Goal: Information Seeking & Learning: Find specific fact

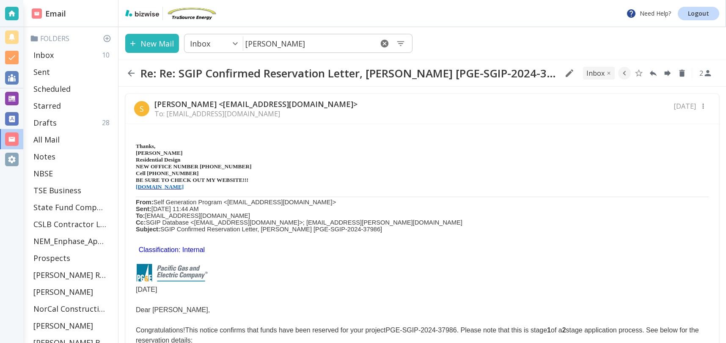
scroll to position [2229, 0]
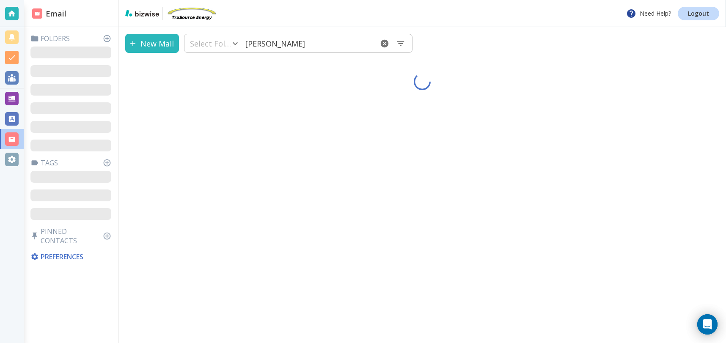
type input "0"
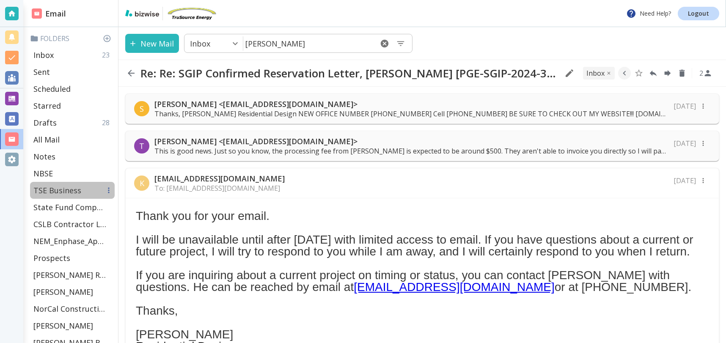
click at [56, 190] on p "TSE Business" at bounding box center [57, 190] width 48 height 10
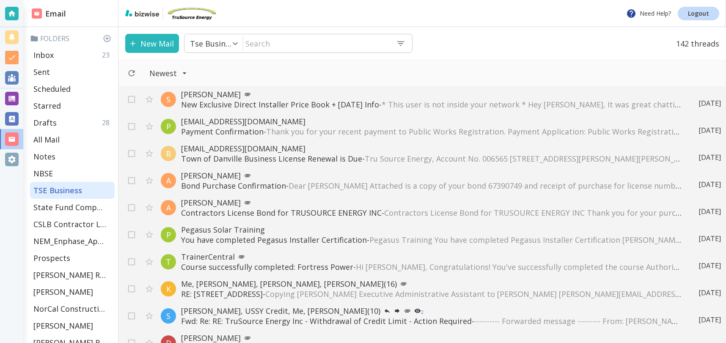
scroll to position [138, 0]
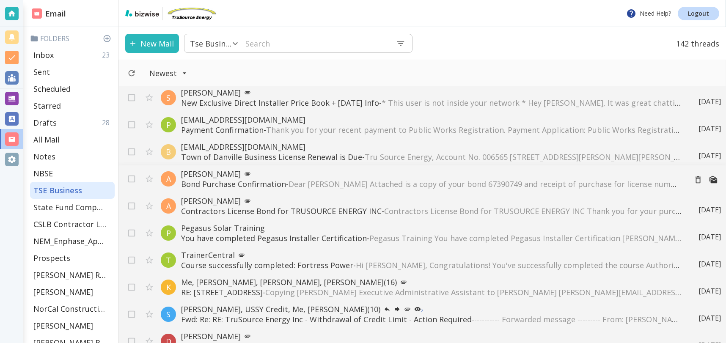
click at [466, 186] on span "Dear TONY CILENTI JR Attached is a copy of your bond 67390749 and receipt of pu…" at bounding box center [661, 184] width 746 height 10
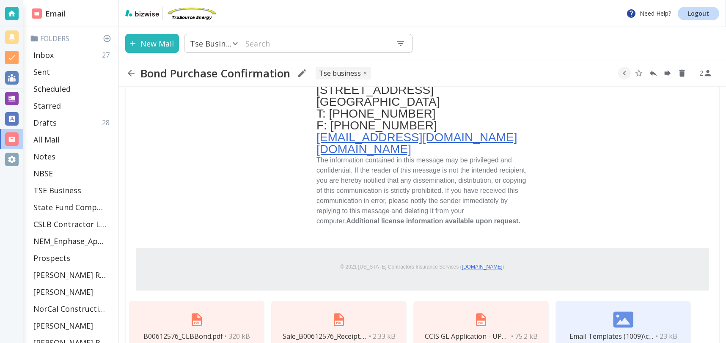
scroll to position [449, 0]
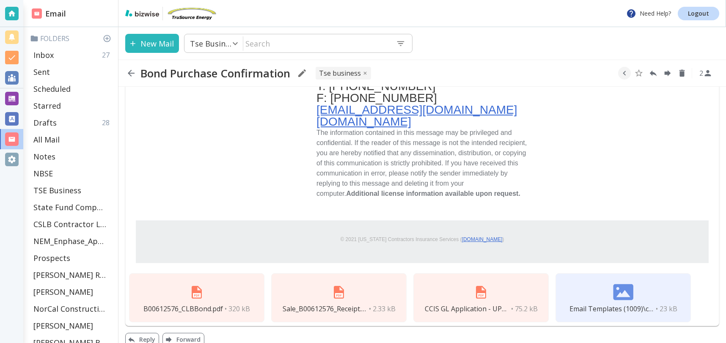
click at [231, 291] on div "B00612576_CLBBond.pdf • 320 kB" at bounding box center [196, 297] width 135 height 49
click at [132, 73] on icon "button" at bounding box center [131, 73] width 7 height 7
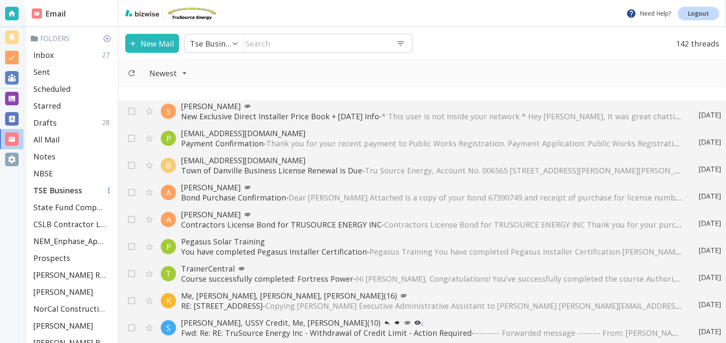
scroll to position [9, 0]
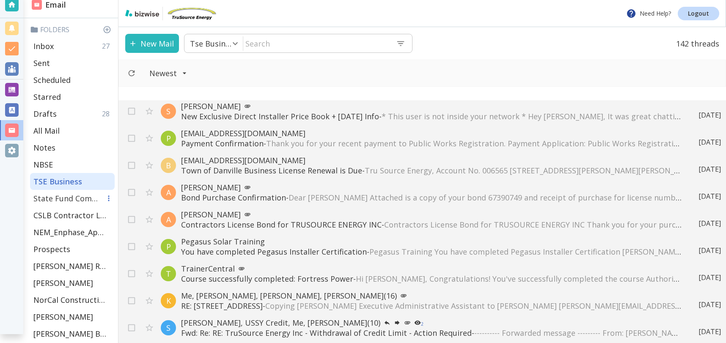
click at [82, 197] on p "State Fund Compensation" at bounding box center [67, 198] width 68 height 10
type input "10"
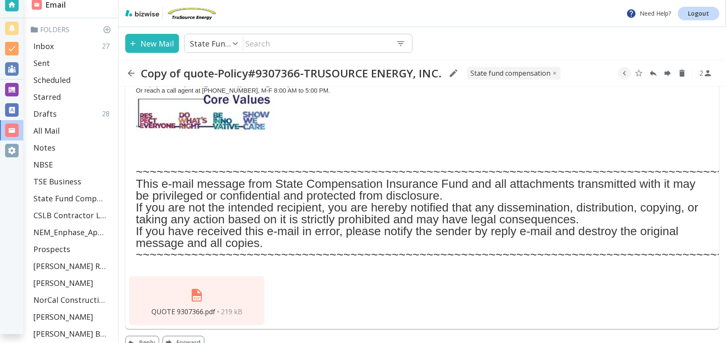
scroll to position [213, 0]
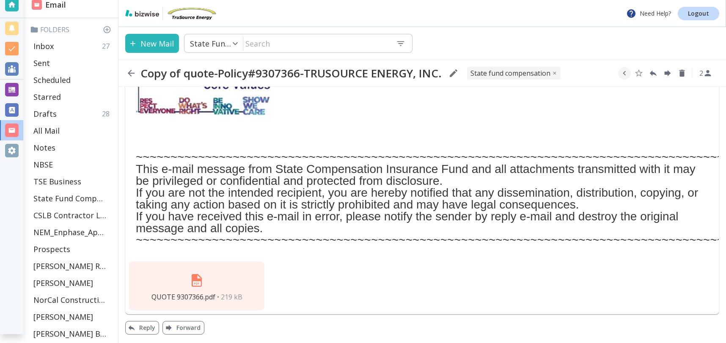
click at [198, 277] on img at bounding box center [197, 280] width 20 height 20
click at [88, 199] on p "State Fund Compensation" at bounding box center [67, 198] width 68 height 10
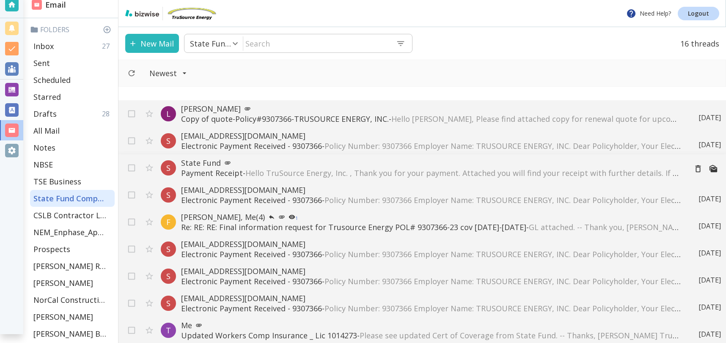
click at [451, 173] on span "Hello TruSource Energy, Inc. , Thank you for your payment. Attached you will fi…" at bounding box center [602, 173] width 715 height 10
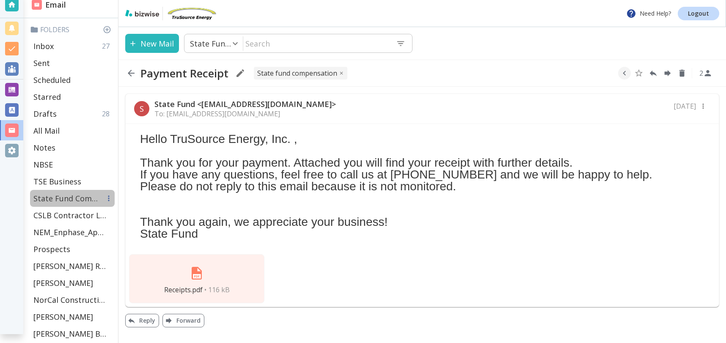
click at [88, 195] on p "State Fund Compensation" at bounding box center [67, 198] width 68 height 10
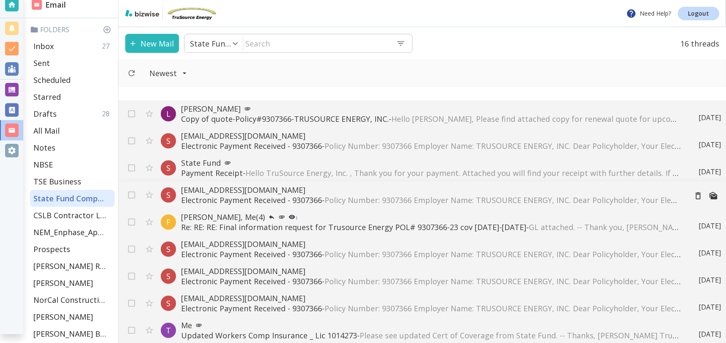
click at [401, 200] on span "Policy Number: 9307366 Employer Name: TRUSOURCE ENERGY, INC. Dear Policyholder,…" at bounding box center [709, 200] width 771 height 10
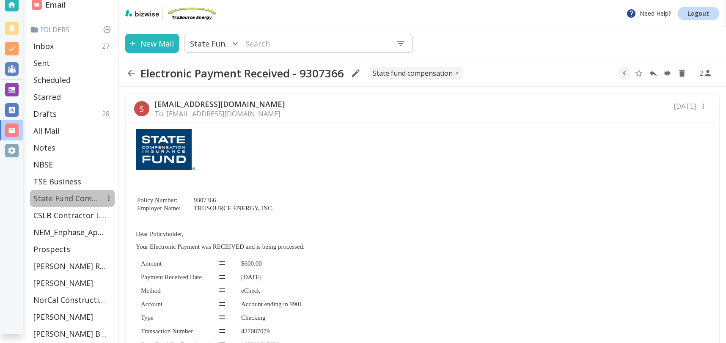
click at [80, 198] on p "State Fund Compensation" at bounding box center [67, 198] width 68 height 10
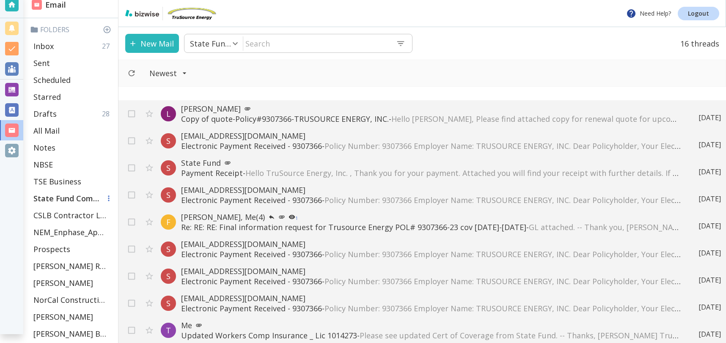
scroll to position [10, 0]
click at [267, 140] on p "scif@scif.com" at bounding box center [430, 136] width 499 height 10
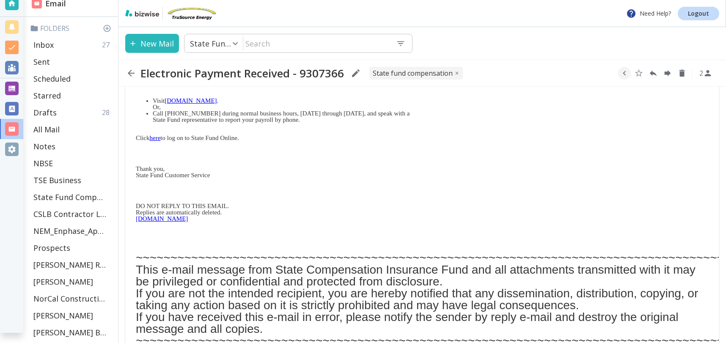
scroll to position [350, 0]
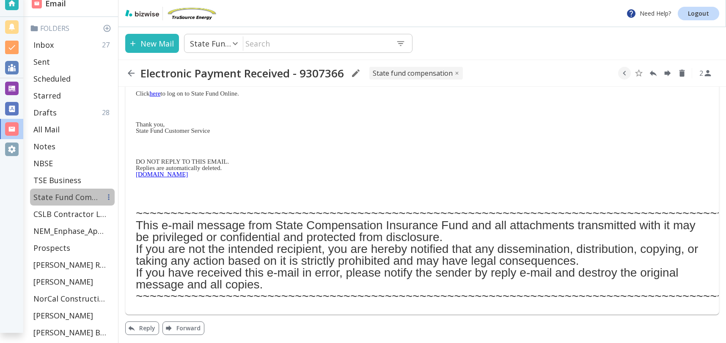
click at [89, 198] on p "State Fund Compensation" at bounding box center [67, 197] width 68 height 10
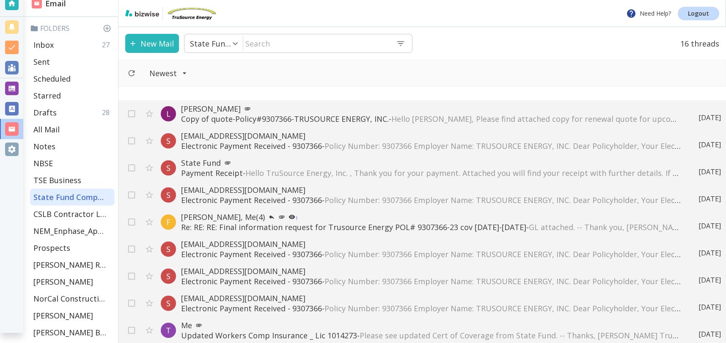
scroll to position [11, 0]
click at [228, 177] on p "Payment Receipt - Hello TruSource Energy, Inc. , Thank you for your payment. At…" at bounding box center [430, 173] width 499 height 10
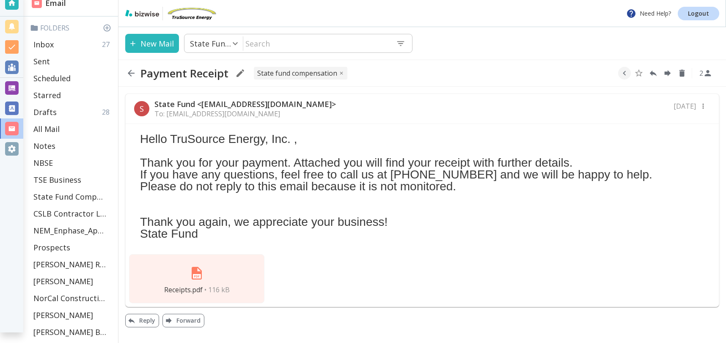
click at [194, 273] on img at bounding box center [197, 273] width 20 height 20
click at [85, 197] on p "State Fund Compensation" at bounding box center [67, 197] width 68 height 10
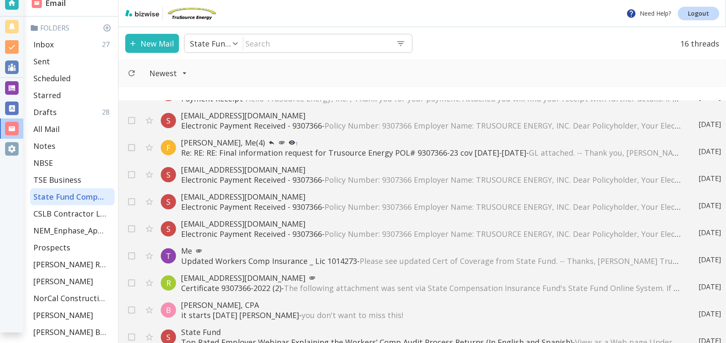
scroll to position [76, 0]
click at [255, 256] on p "Updated Workers Comp Insurance _ Lic 1014273 - Please see updated Cert of Cover…" at bounding box center [430, 260] width 499 height 10
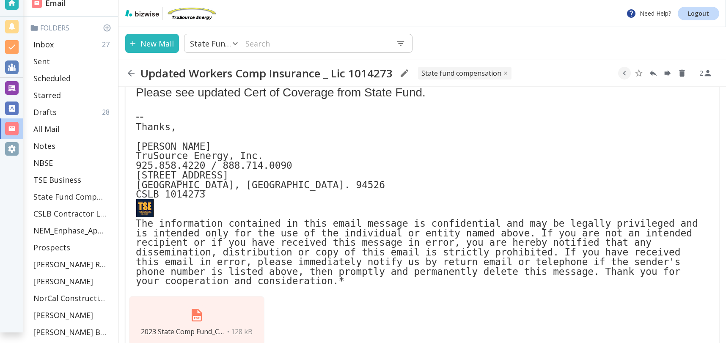
scroll to position [84, 0]
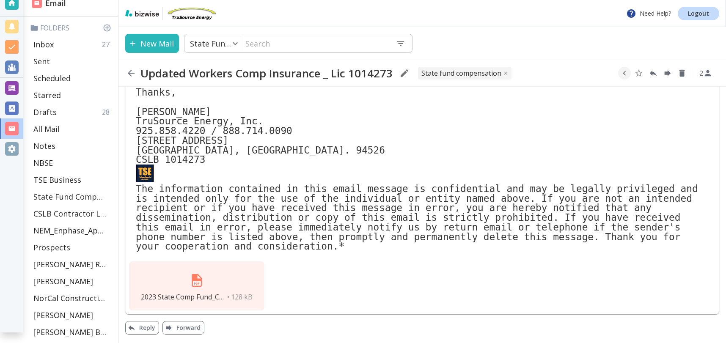
click at [195, 281] on img at bounding box center [197, 280] width 20 height 20
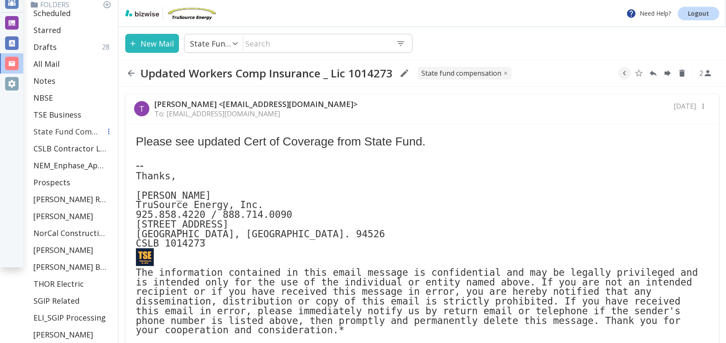
scroll to position [0, 0]
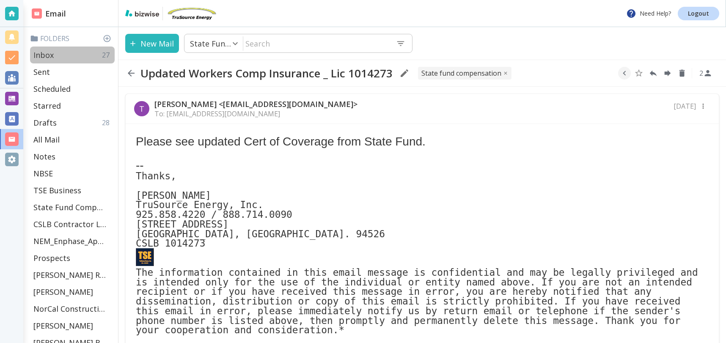
click at [52, 52] on p "Inbox" at bounding box center [43, 55] width 20 height 10
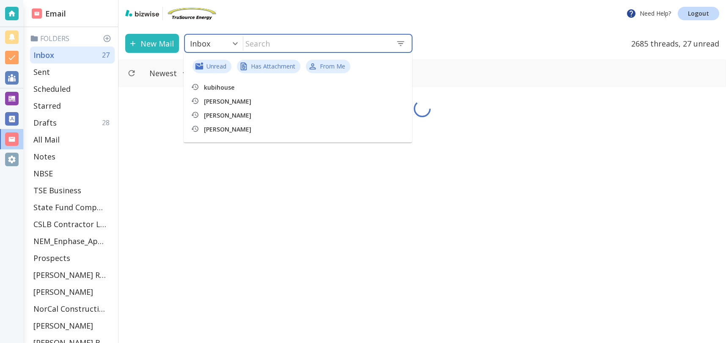
click at [316, 49] on input "text" at bounding box center [316, 43] width 146 height 17
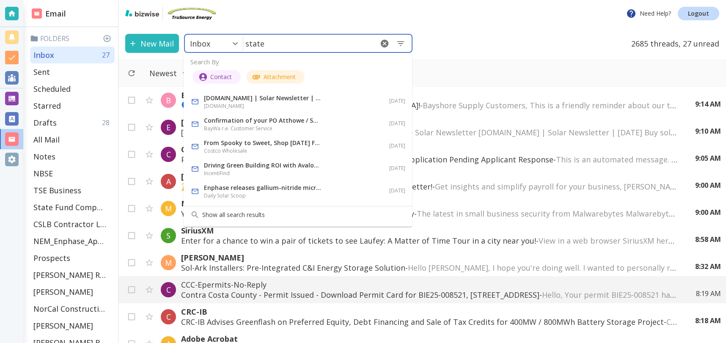
type input "state"
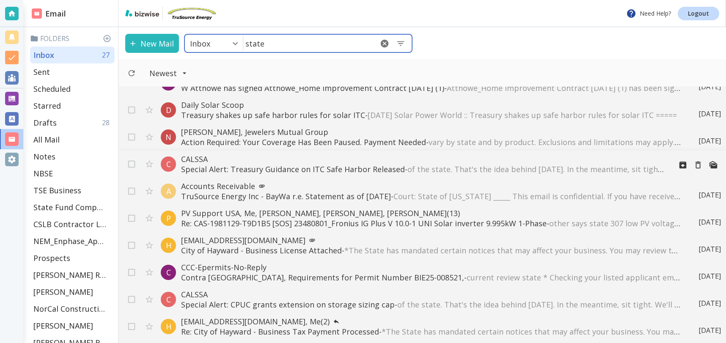
scroll to position [835, 0]
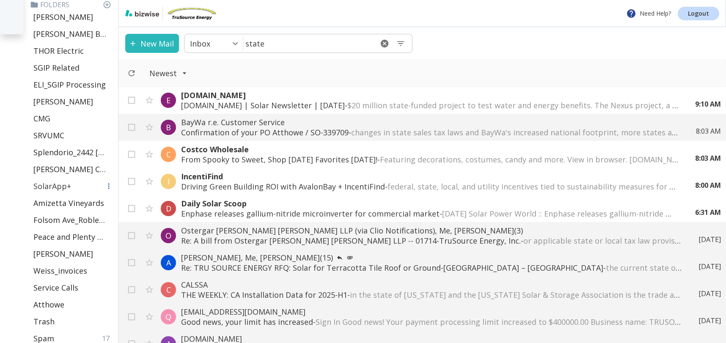
scroll to position [307, 0]
click at [48, 139] on p "SRVUMC" at bounding box center [48, 137] width 31 height 10
type input "37"
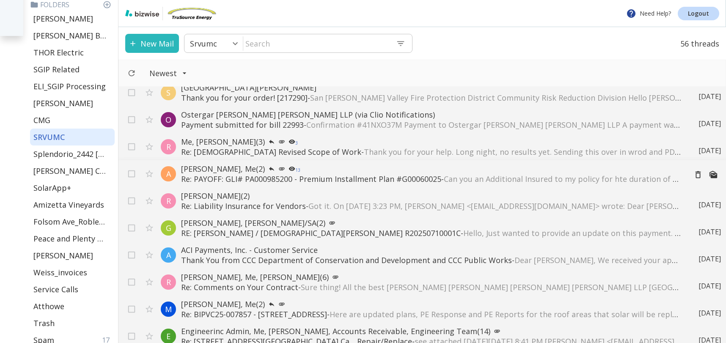
click at [348, 177] on div "S San Ramon Valley Fire District Submittal Confirmation - SRVUMC - San Ramon Va…" at bounding box center [421, 215] width 607 height 256
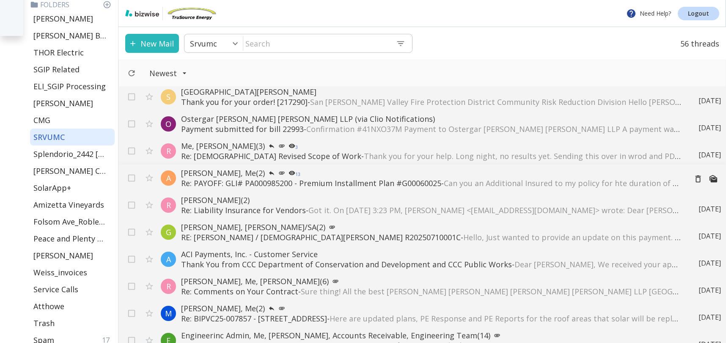
click at [198, 170] on p "Alex Bond, Me (2) 13" at bounding box center [430, 173] width 499 height 10
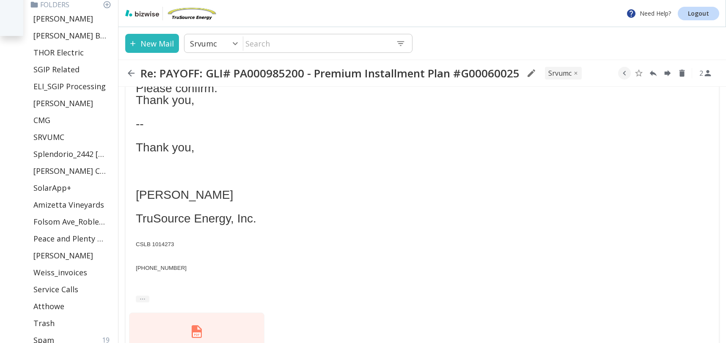
scroll to position [159, 0]
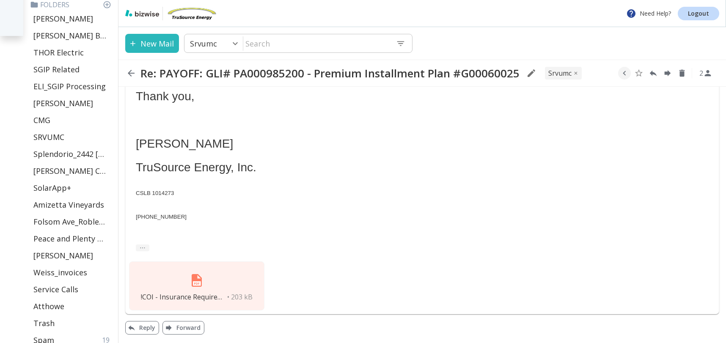
click at [195, 284] on img at bounding box center [197, 280] width 20 height 20
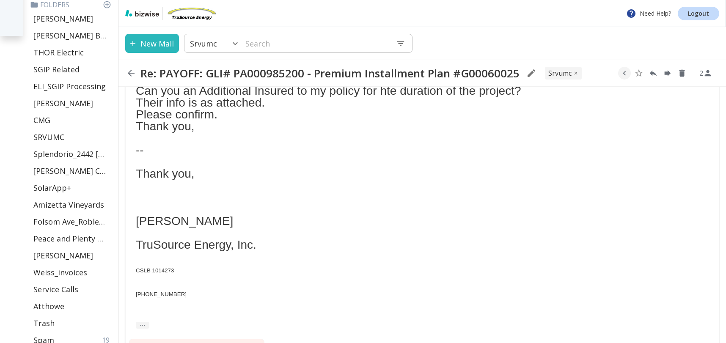
scroll to position [69, 0]
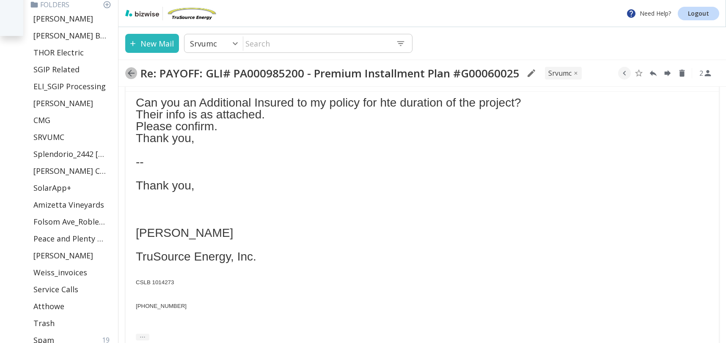
click at [129, 70] on icon "button" at bounding box center [131, 73] width 10 height 10
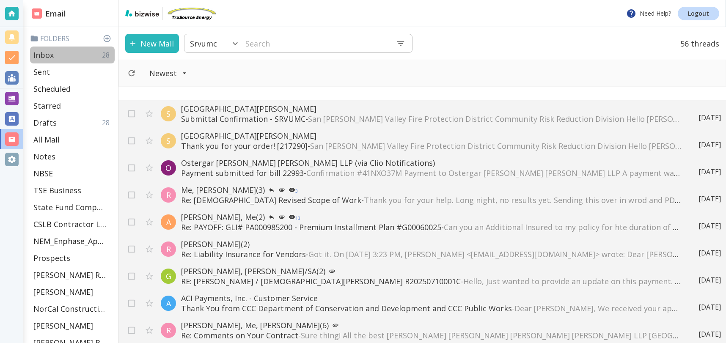
click at [50, 54] on p "Inbox" at bounding box center [43, 55] width 20 height 10
type input "0"
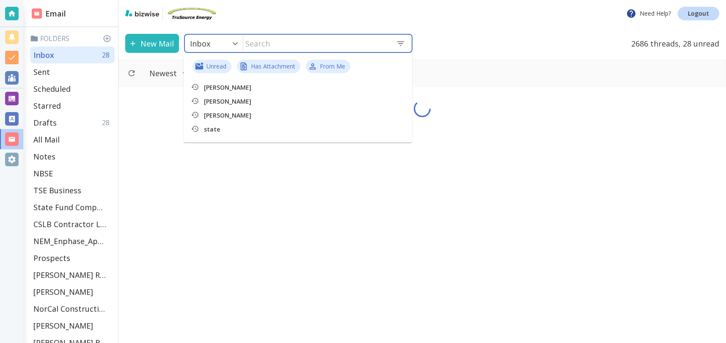
click at [278, 45] on input "text" at bounding box center [316, 43] width 146 height 17
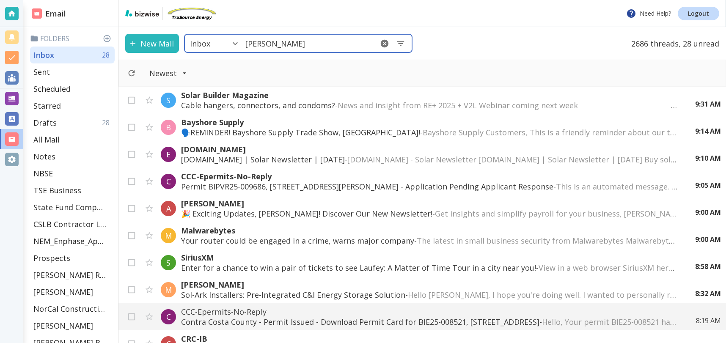
type input "alex bond"
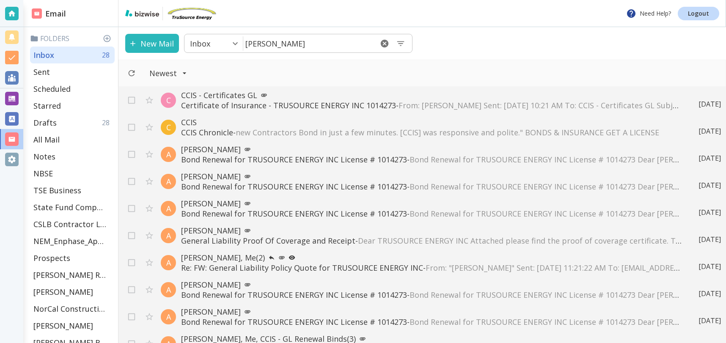
click at [471, 105] on span "From: Alex Bond Sent: Tuesday, September 9, 2025 10:21 AM To: CCIS - Certificat…" at bounding box center [599, 105] width 402 height 10
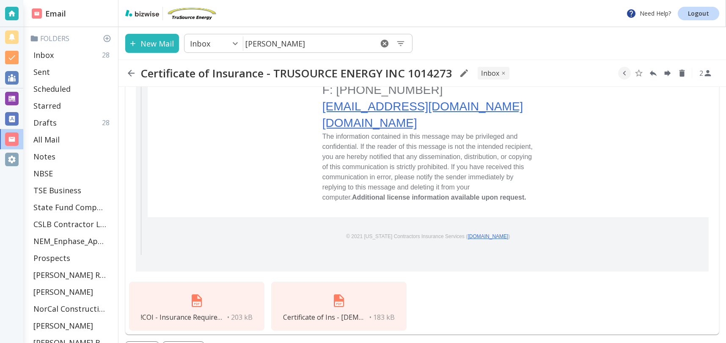
scroll to position [1211, 0]
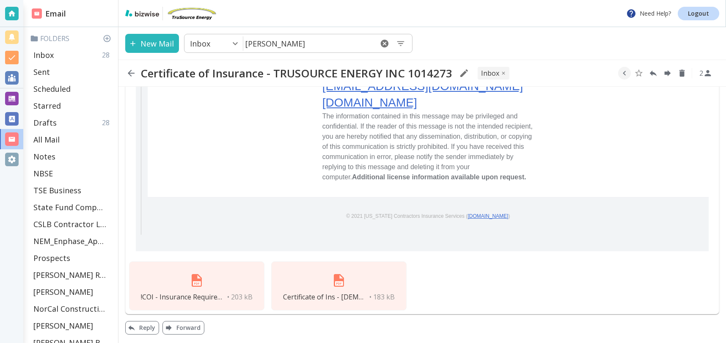
click at [337, 279] on img at bounding box center [339, 280] width 20 height 20
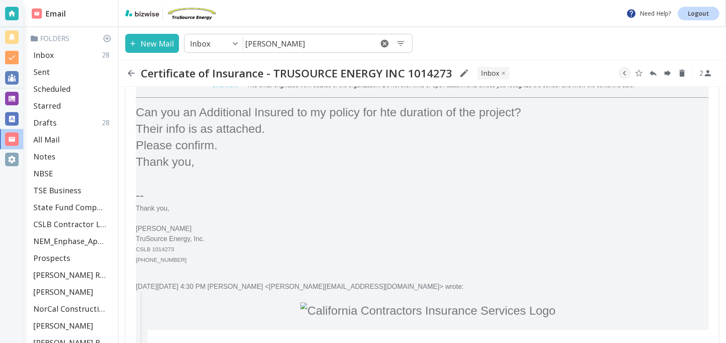
scroll to position [590, 0]
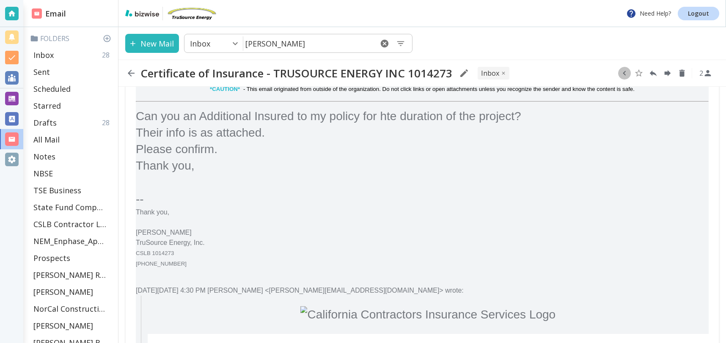
click at [627, 73] on icon "button" at bounding box center [624, 73] width 9 height 9
click at [588, 72] on icon "Move to Folder" at bounding box center [592, 73] width 8 height 6
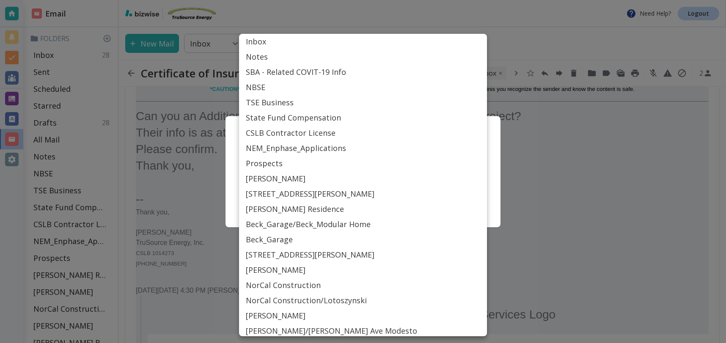
click at [396, 0] on body "Need Help? Logout Email Folders Inbox 28 Sent Scheduled Starred Drafts 28 All M…" at bounding box center [363, 0] width 726 height 0
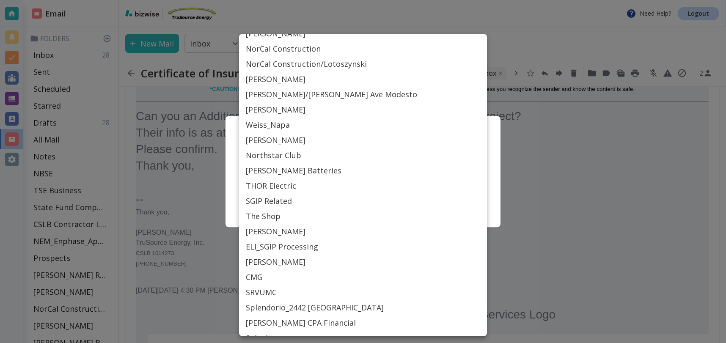
scroll to position [239, 0]
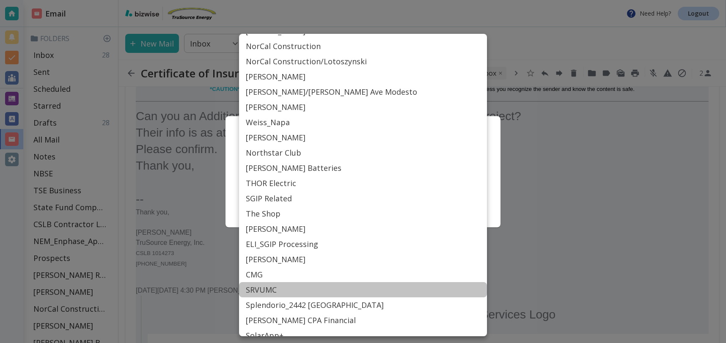
click at [286, 289] on li "SRVUMC" at bounding box center [363, 289] width 248 height 15
type input "Label_77"
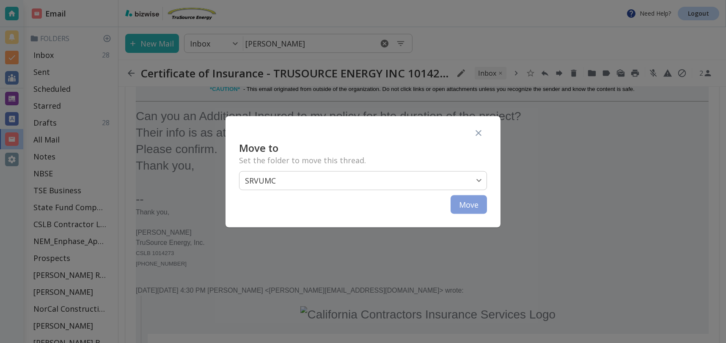
click at [465, 204] on button "Move" at bounding box center [469, 204] width 36 height 19
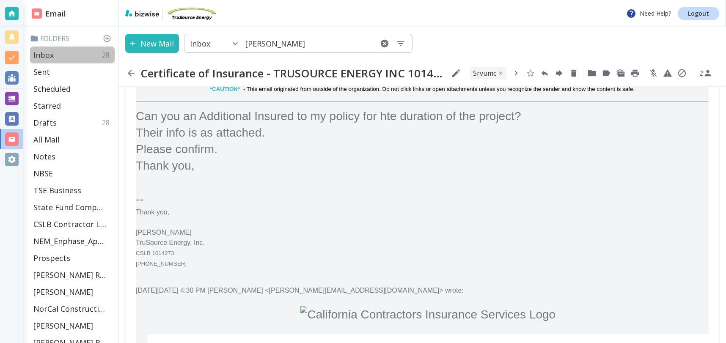
click at [62, 53] on div "Inbox 28" at bounding box center [72, 55] width 85 height 17
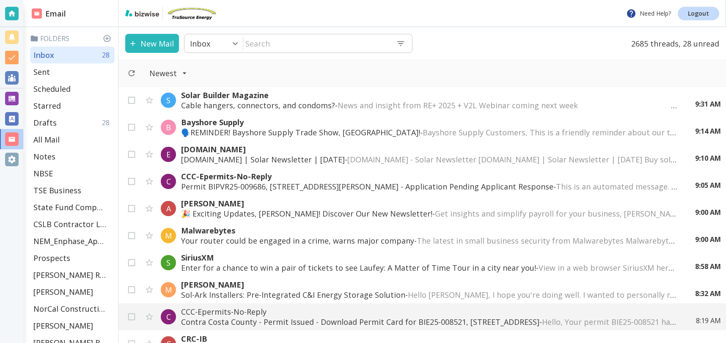
click at [259, 181] on p "CCC-Epermits-No-Reply" at bounding box center [429, 176] width 497 height 10
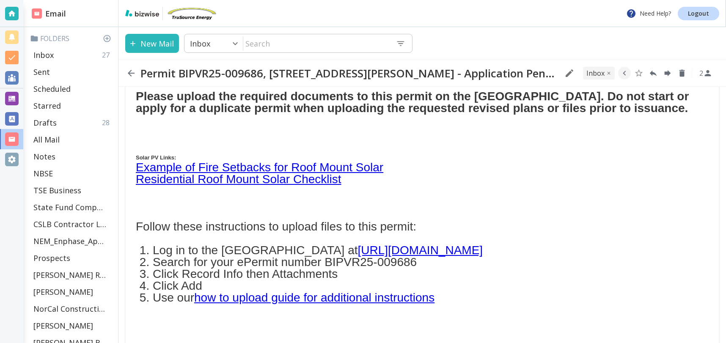
scroll to position [167, 0]
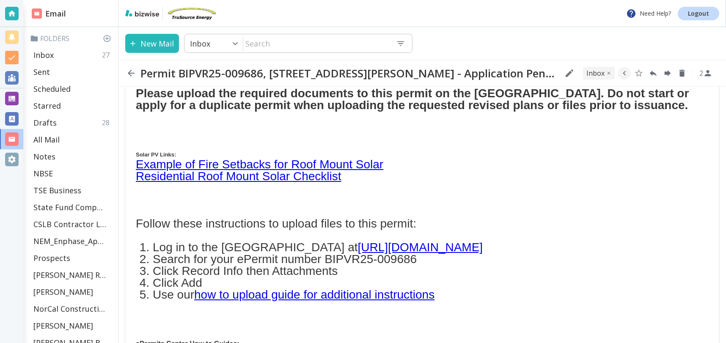
click at [236, 183] on link "Residential Roof Mount Solar Checklist" at bounding box center [239, 176] width 206 height 13
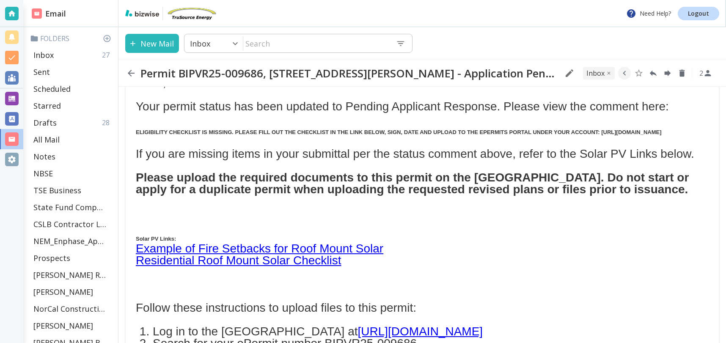
scroll to position [74, 0]
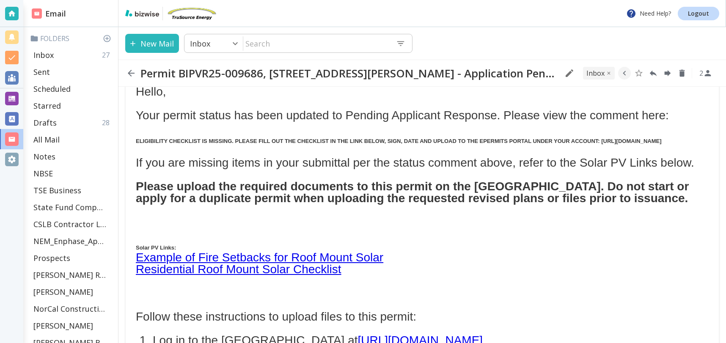
click at [214, 276] on link "Residential Roof Mount Solar Checklist" at bounding box center [239, 269] width 206 height 13
click at [234, 264] on link "Example of Fire Setbacks for Roof Mount Solar" at bounding box center [259, 257] width 247 height 13
click at [319, 276] on link "Residential Roof Mount Solar Checklist" at bounding box center [239, 269] width 206 height 13
click at [324, 264] on link "Example of Fire Setbacks for Roof Mount Solar" at bounding box center [259, 257] width 247 height 13
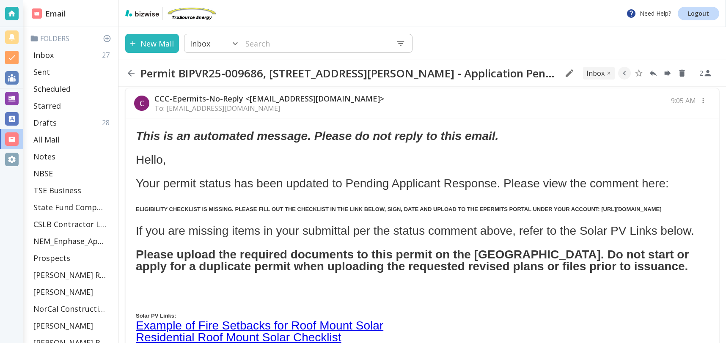
scroll to position [0, 0]
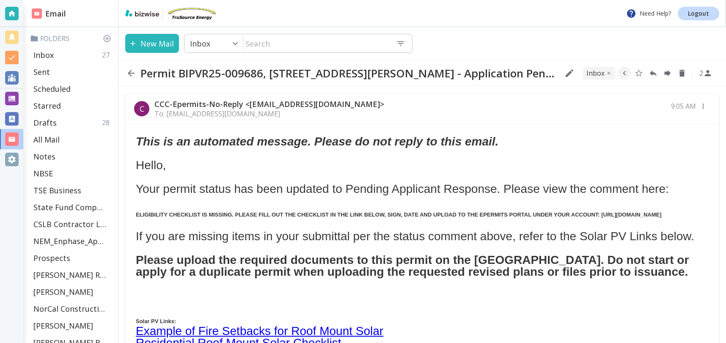
drag, startPoint x: 201, startPoint y: 214, endPoint x: 134, endPoint y: 216, distance: 66.8
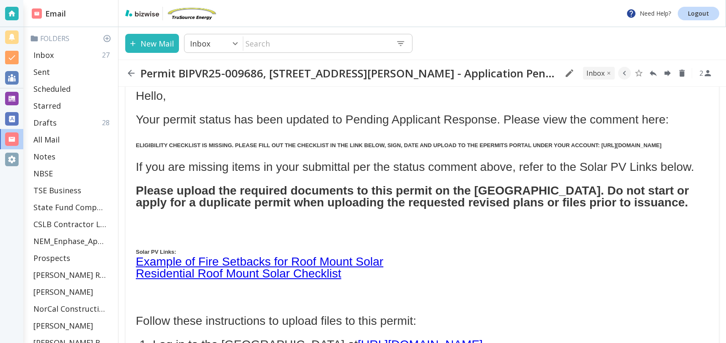
scroll to position [71, 0]
